Goal: Transaction & Acquisition: Download file/media

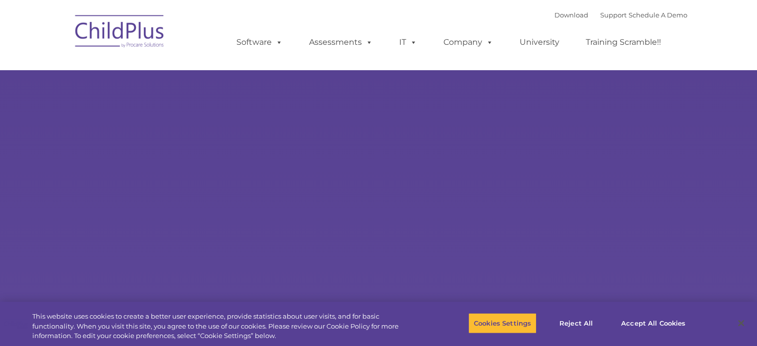
select select "MEDIUM"
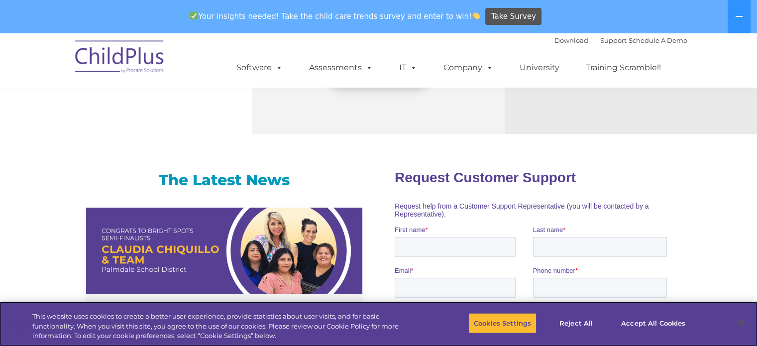
scroll to position [557, 0]
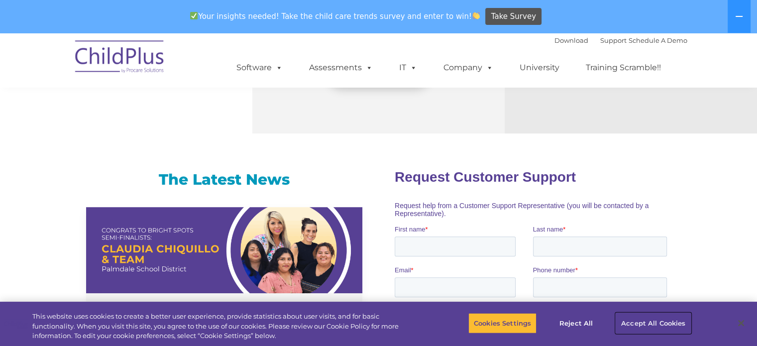
click at [644, 324] on button "Accept All Cookies" at bounding box center [652, 322] width 75 height 21
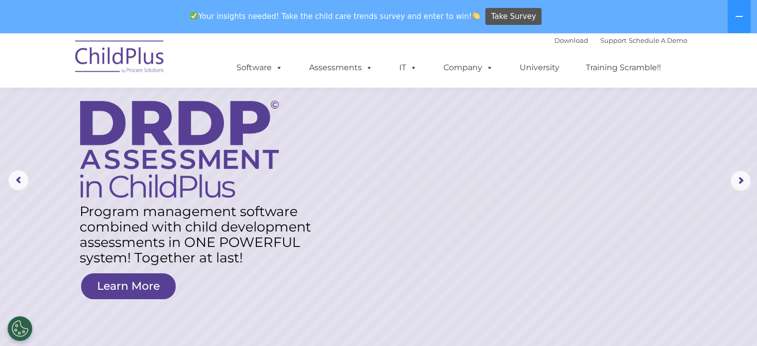
scroll to position [0, 0]
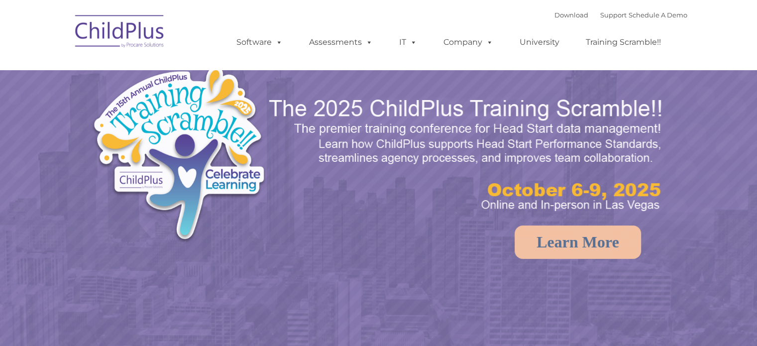
select select "MEDIUM"
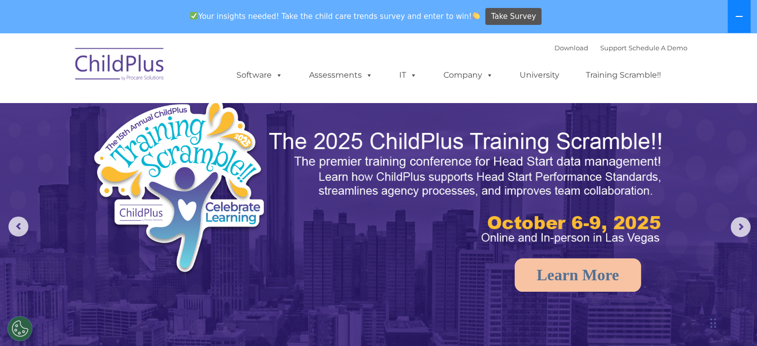
click at [740, 13] on icon at bounding box center [739, 16] width 8 height 8
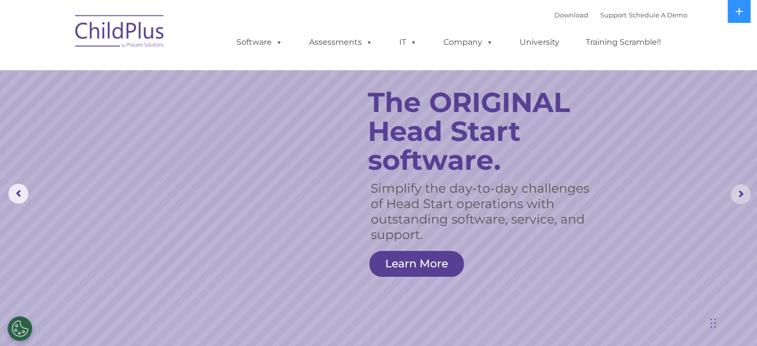
click at [737, 196] on rs-arrow at bounding box center [740, 194] width 20 height 20
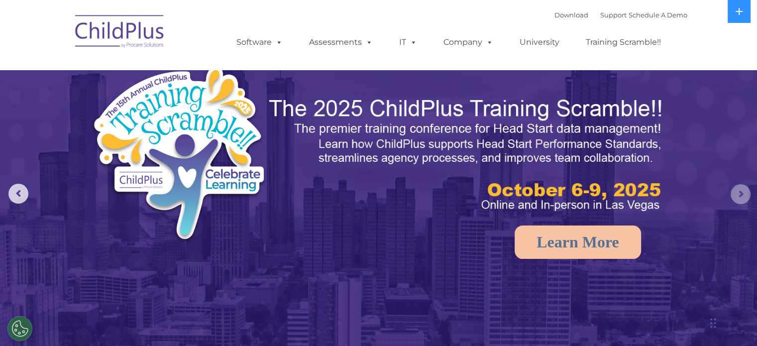
click at [737, 196] on rs-arrow at bounding box center [740, 194] width 20 height 20
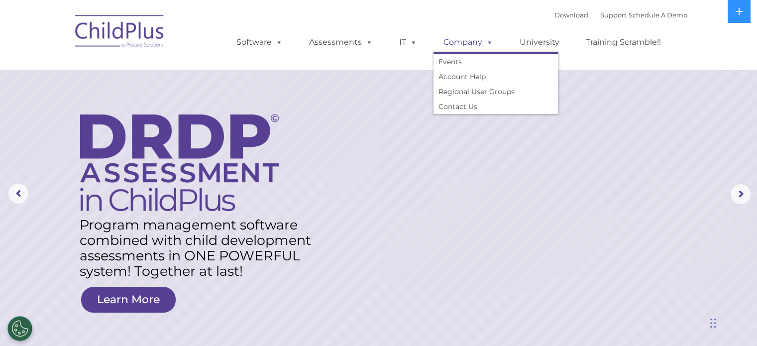
click at [487, 43] on span at bounding box center [487, 41] width 11 height 9
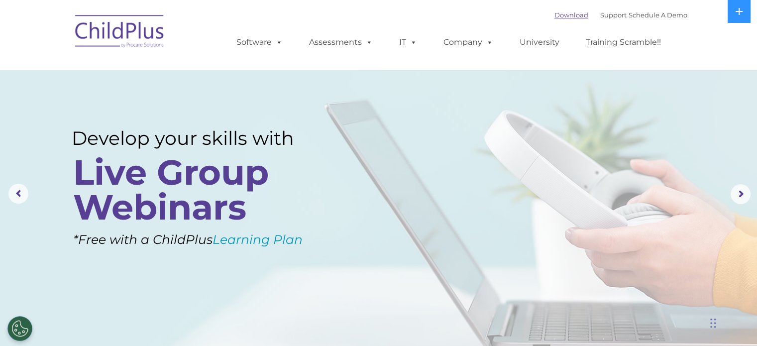
click at [559, 15] on link "Download" at bounding box center [571, 15] width 34 height 8
